Goal: Task Accomplishment & Management: Use online tool/utility

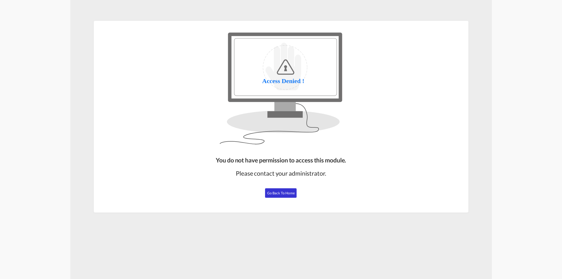
click at [277, 188] on button "Go Back to Home" at bounding box center [281, 192] width 32 height 9
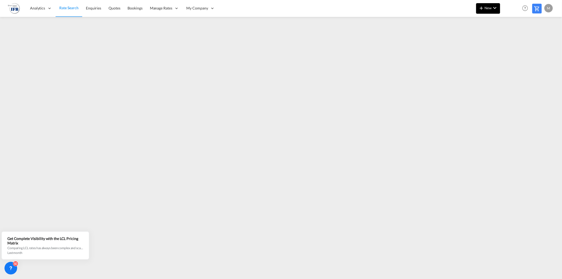
click at [485, 5] on button "New" at bounding box center [488, 8] width 24 height 11
click at [503, 36] on button "Ratesheet" at bounding box center [520, 39] width 41 height 17
click at [486, 8] on span "New" at bounding box center [488, 8] width 20 height 4
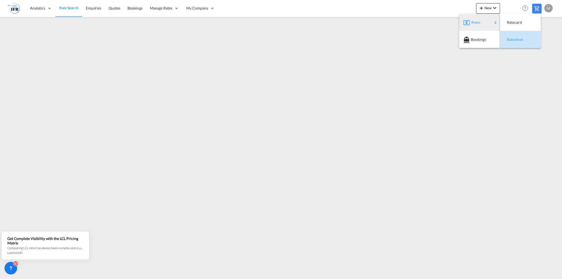
click at [514, 34] on div "Ratesheet" at bounding box center [516, 39] width 19 height 13
